Goal: Task Accomplishment & Management: Complete application form

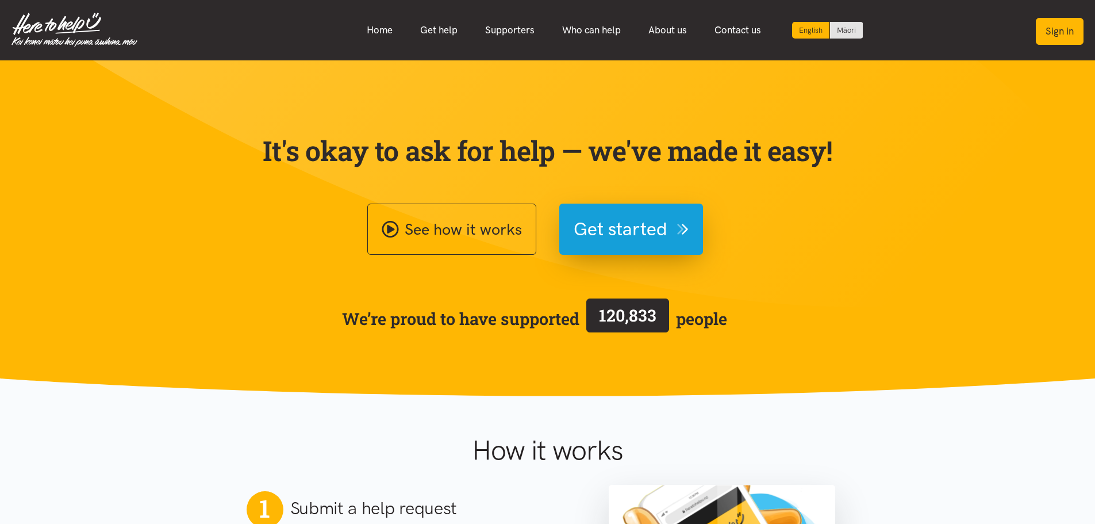
click at [1046, 33] on button "Sign in" at bounding box center [1060, 31] width 48 height 27
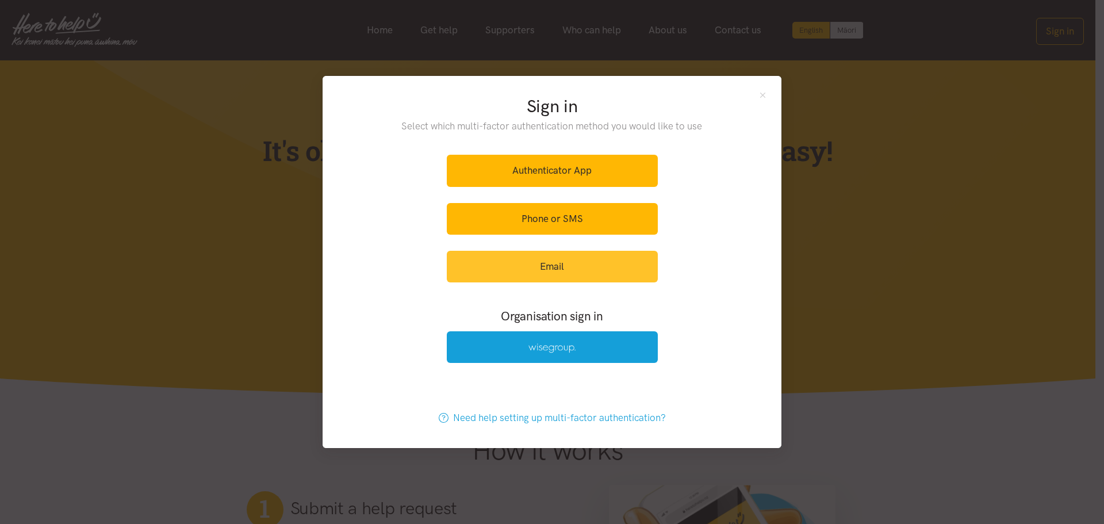
click at [536, 269] on link "Email" at bounding box center [552, 267] width 211 height 32
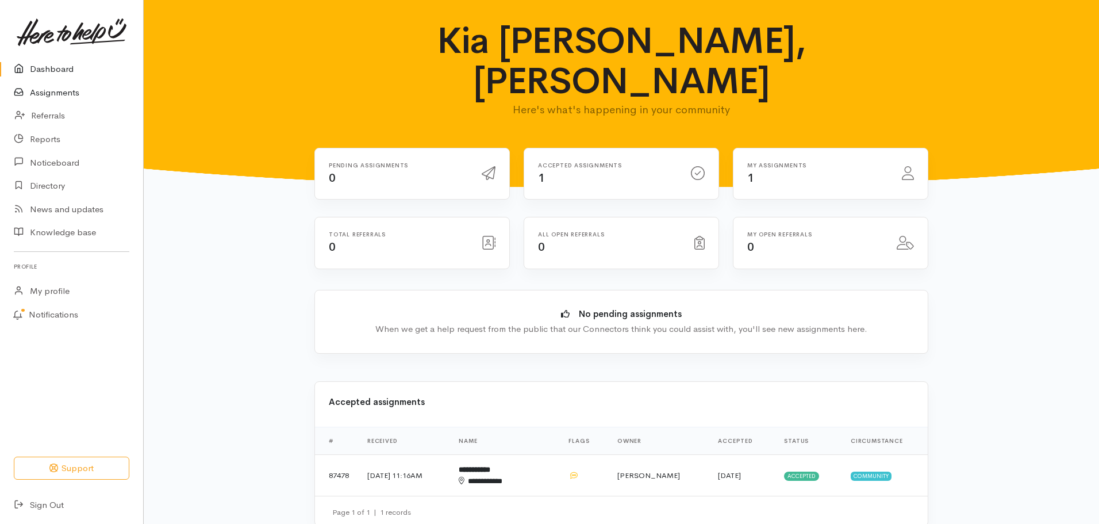
click at [54, 93] on link "Assignments" at bounding box center [71, 93] width 143 height 24
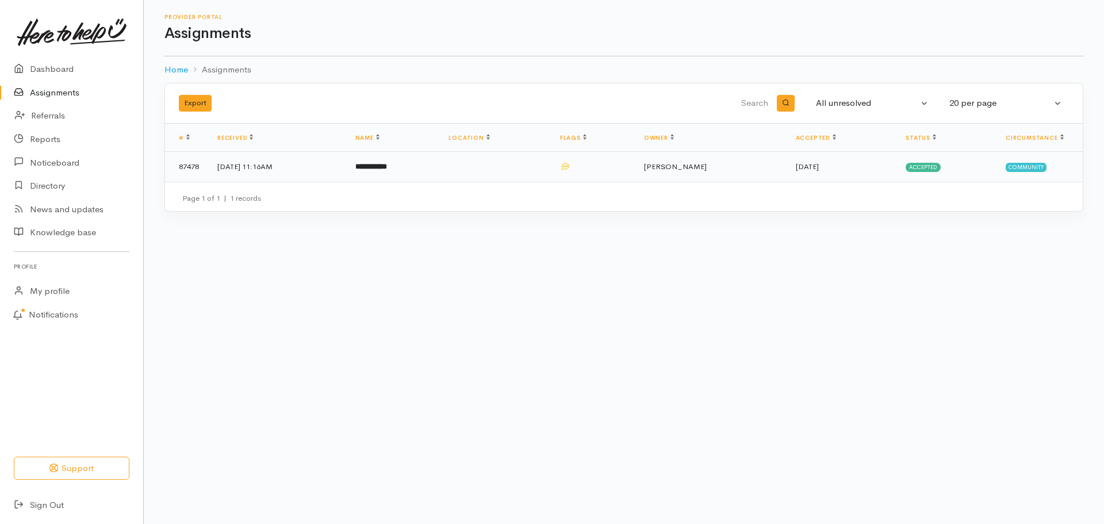
click at [387, 165] on b "**********" at bounding box center [371, 166] width 32 height 7
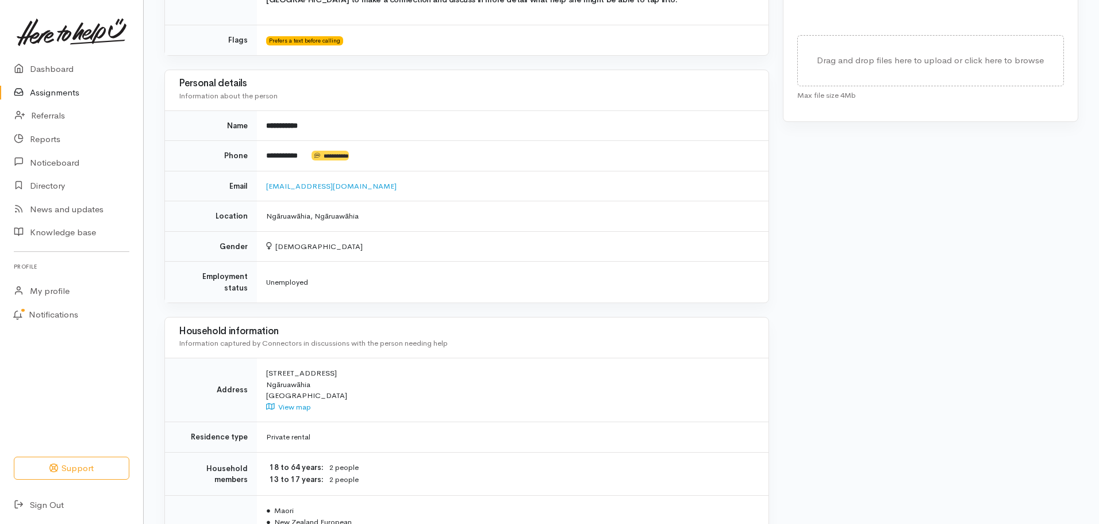
scroll to position [747, 0]
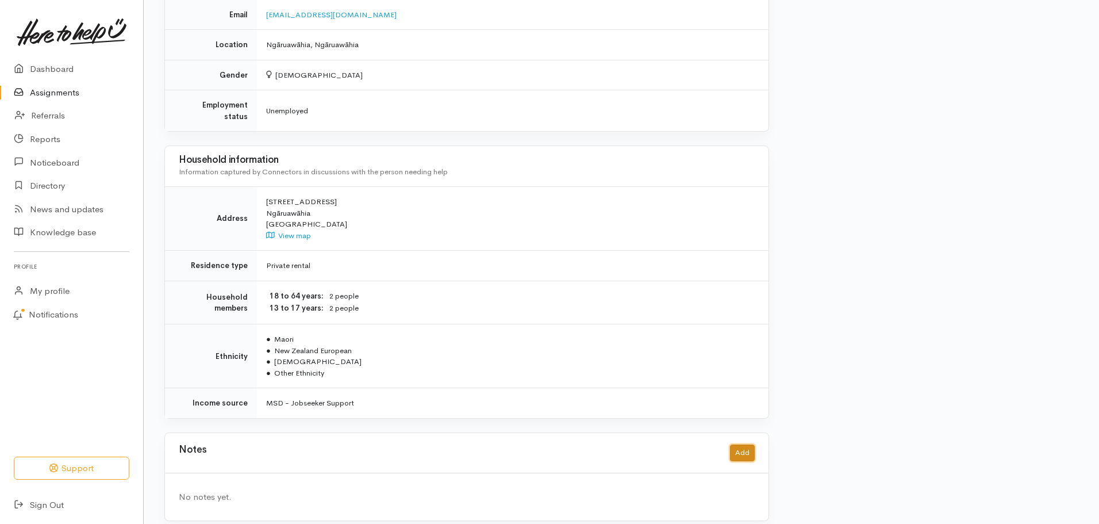
click at [749, 444] on button "Add" at bounding box center [742, 452] width 25 height 17
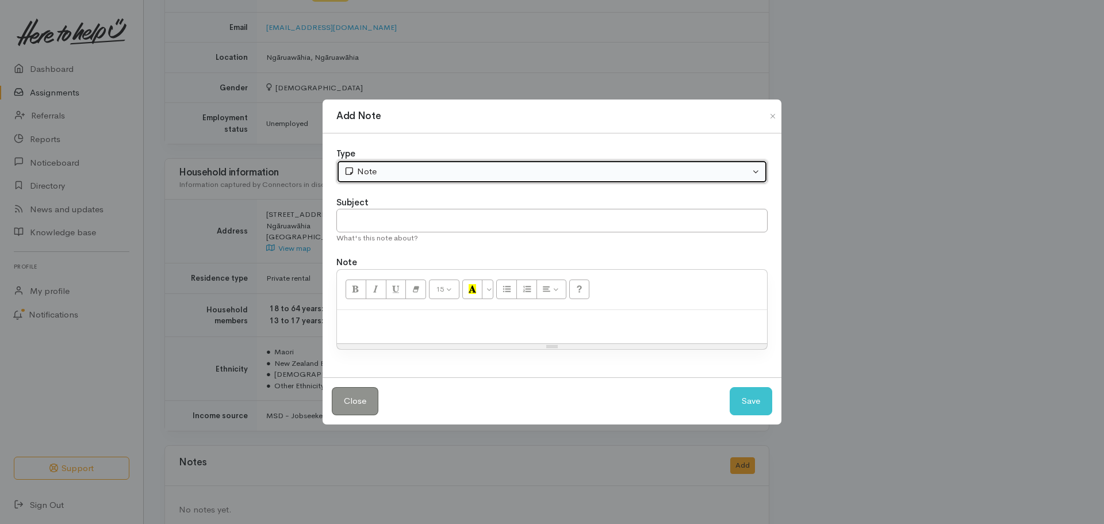
click at [759, 167] on button "Note" at bounding box center [551, 172] width 431 height 24
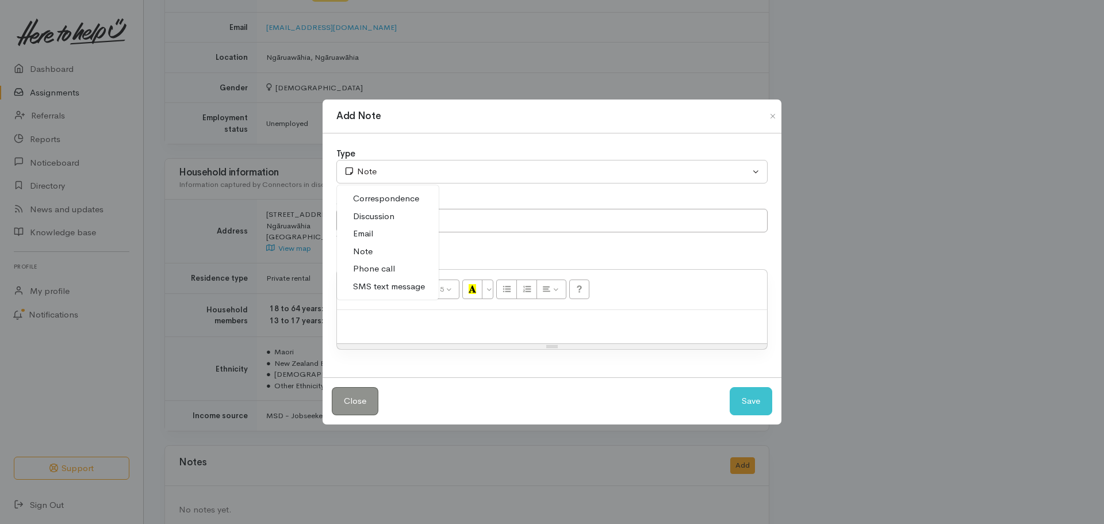
click at [386, 270] on span "Phone call" at bounding box center [374, 268] width 42 height 13
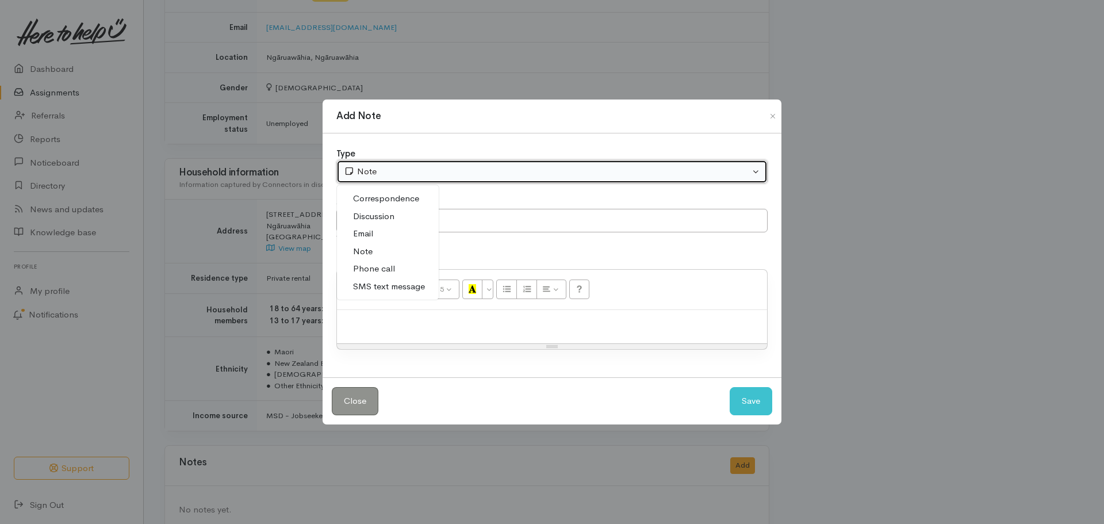
select select "3"
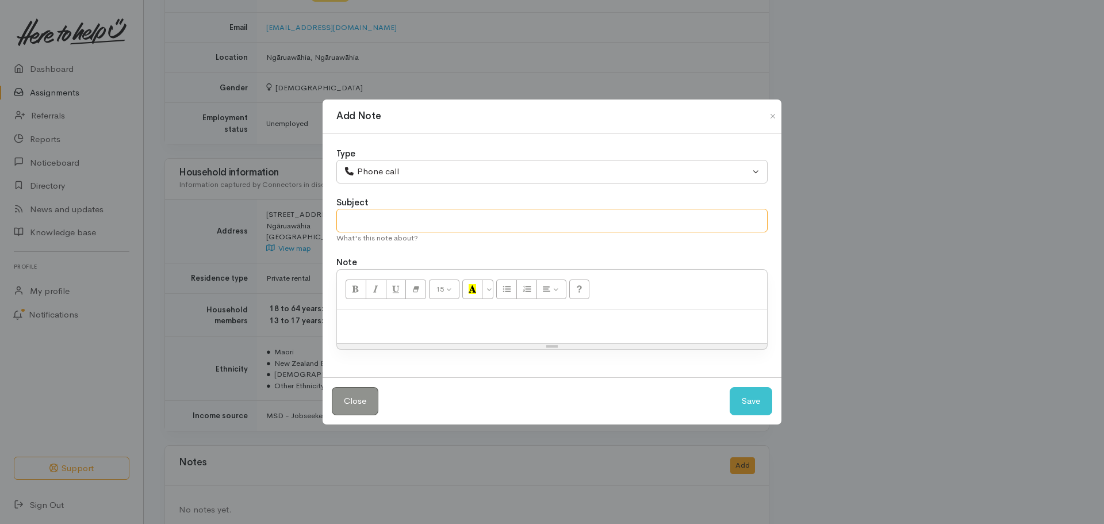
click at [459, 223] on input "text" at bounding box center [551, 221] width 431 height 24
type input "Setting an appointment"
click at [463, 329] on div at bounding box center [552, 327] width 430 height 34
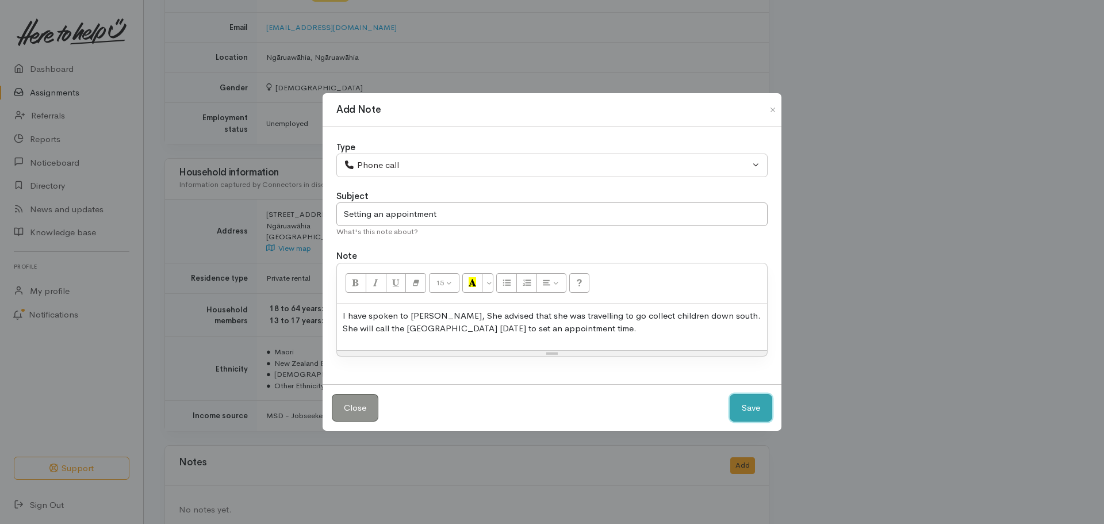
click at [751, 406] on button "Save" at bounding box center [751, 408] width 43 height 28
select select "1"
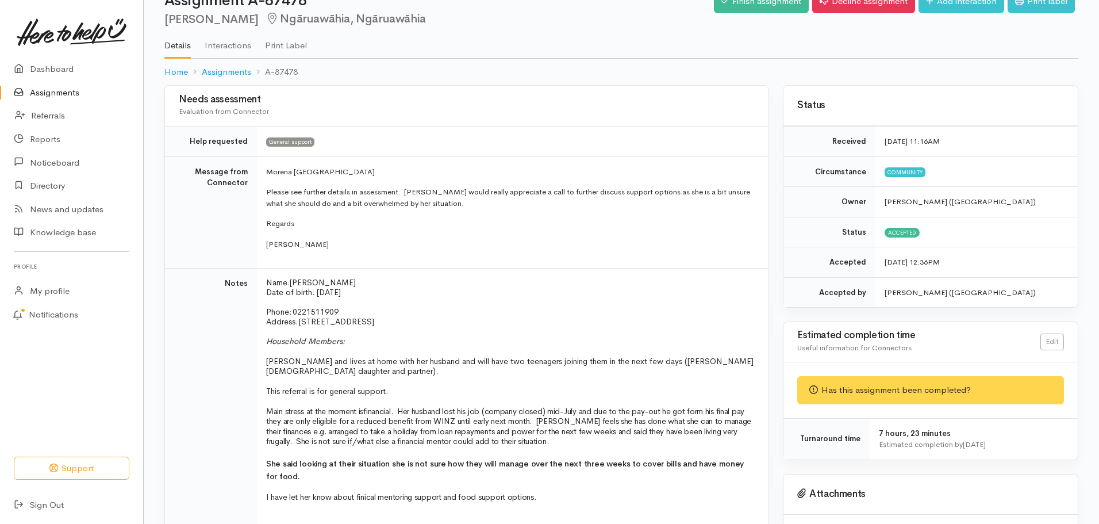
scroll to position [0, 0]
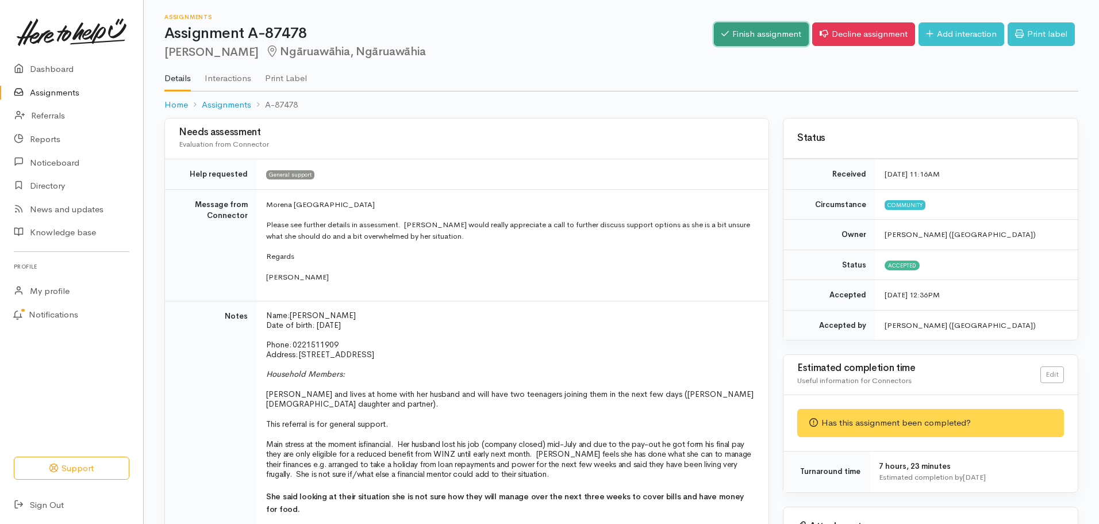
click at [758, 29] on link "Finish assignment" at bounding box center [761, 34] width 95 height 24
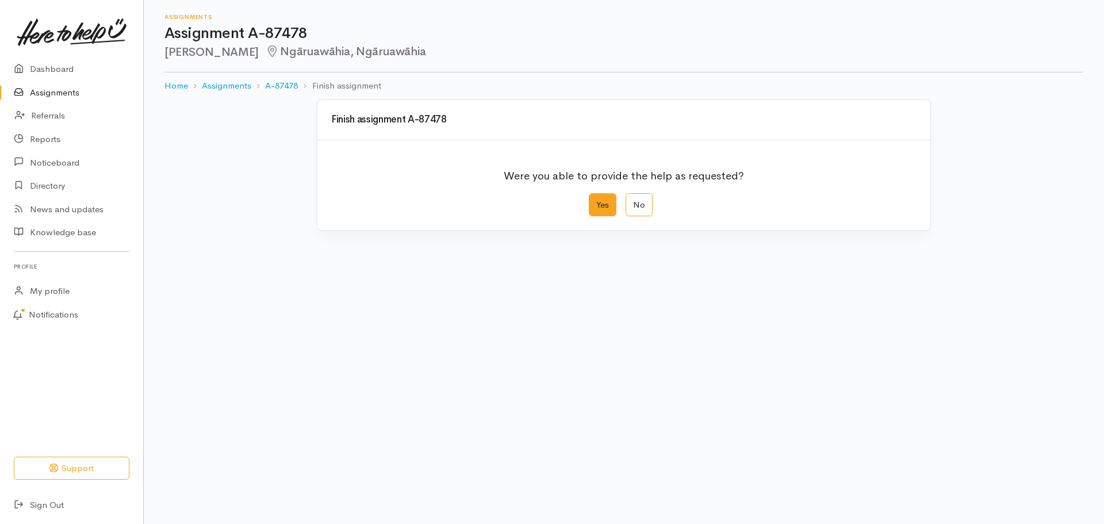
drag, startPoint x: 606, startPoint y: 204, endPoint x: 611, endPoint y: 208, distance: 6.9
click at [605, 204] on label "Yes" at bounding box center [603, 205] width 28 height 24
click at [596, 201] on input "Yes" at bounding box center [592, 196] width 7 height 7
radio input "true"
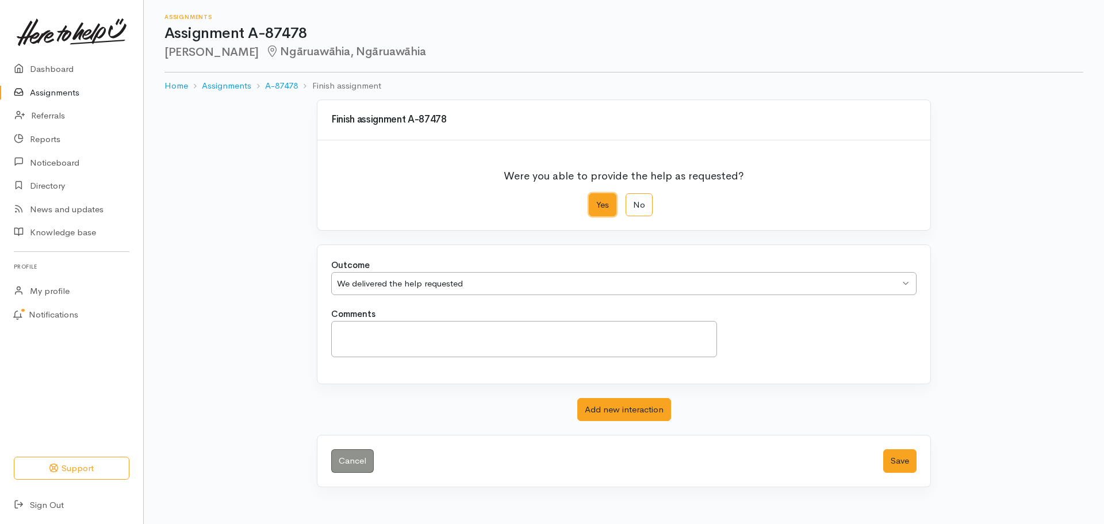
click at [902, 285] on div "We delivered the help requested We delivered the help requested" at bounding box center [623, 284] width 585 height 24
click at [480, 339] on textarea "Comments" at bounding box center [524, 339] width 386 height 36
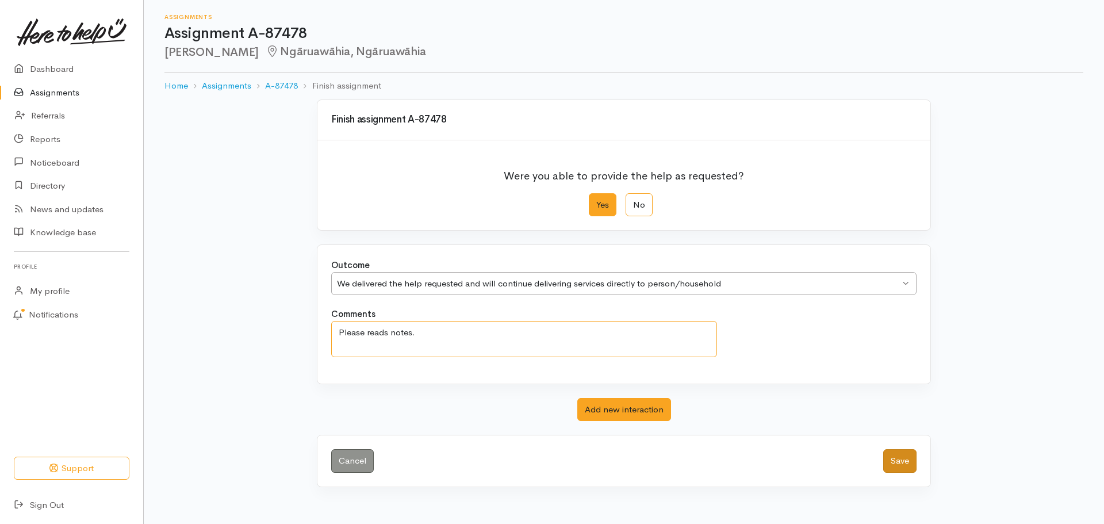
type textarea "Please reads notes."
click at [895, 456] on button "Save" at bounding box center [899, 461] width 33 height 24
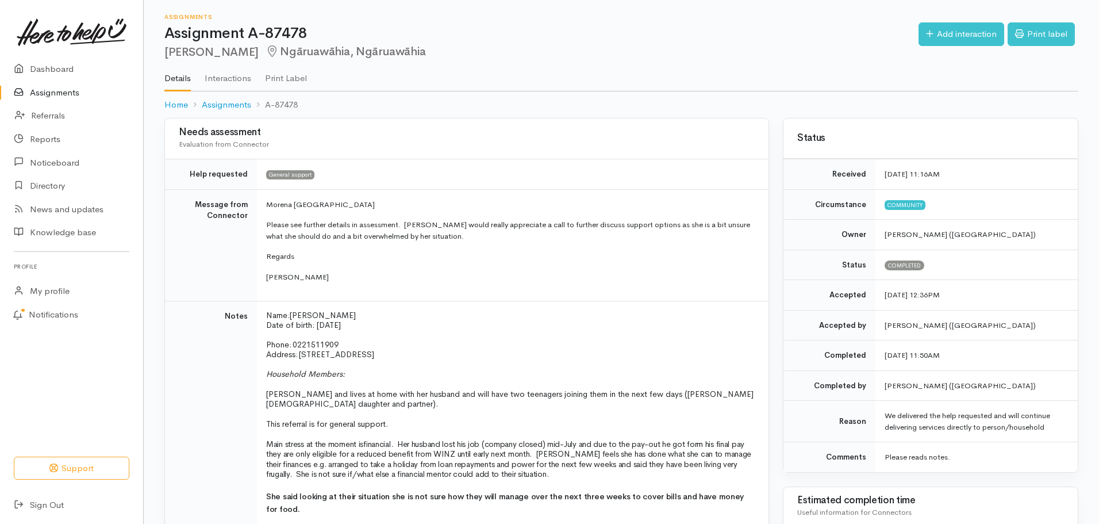
click at [60, 91] on link "Assignments" at bounding box center [71, 93] width 143 height 24
